Goal: Task Accomplishment & Management: Manage account settings

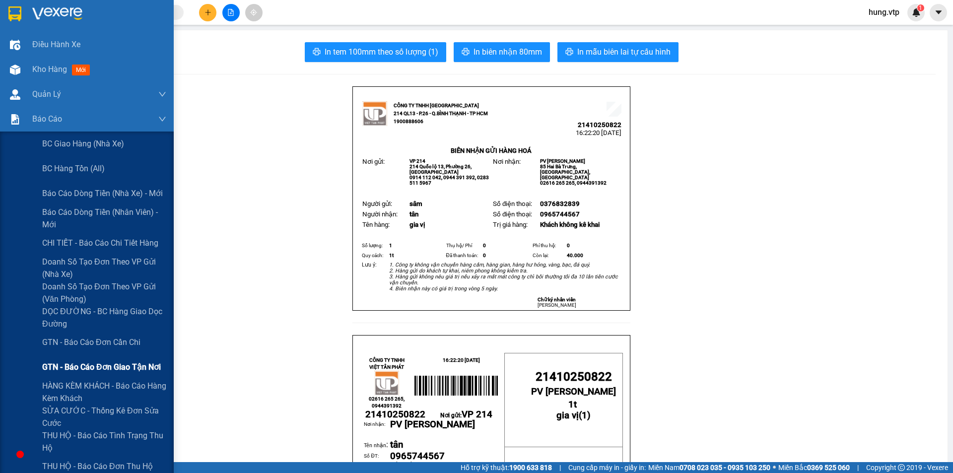
click at [114, 341] on span "GTN - Báo cáo đơn giao tận nơi" at bounding box center [101, 367] width 119 height 12
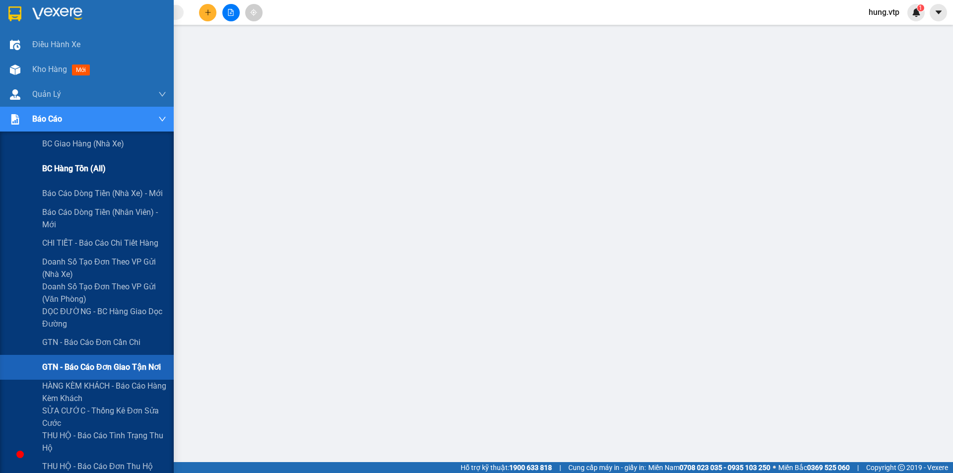
click at [83, 169] on span "BC hàng tồn (all)" at bounding box center [74, 168] width 64 height 12
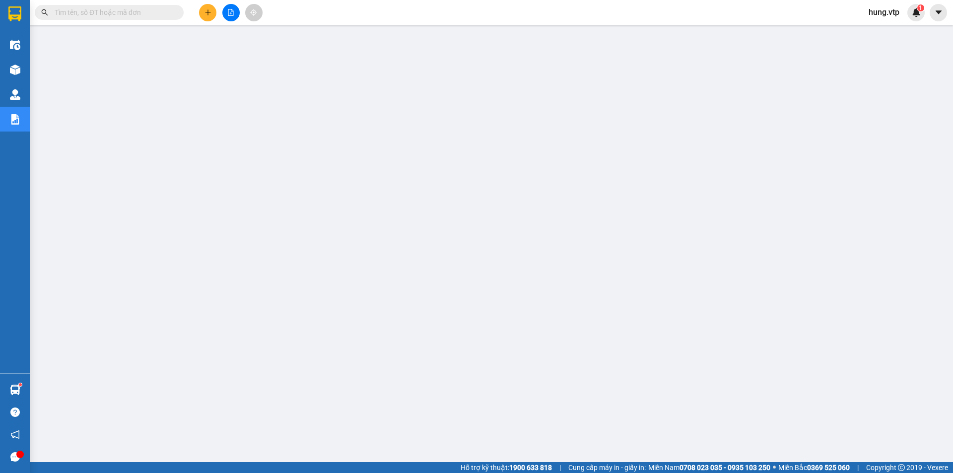
click at [394, 15] on span "hung.vtp" at bounding box center [884, 12] width 47 height 12
click at [394, 27] on span "Đăng xuất" at bounding box center [896, 30] width 42 height 11
